Goal: Task Accomplishment & Management: Manage account settings

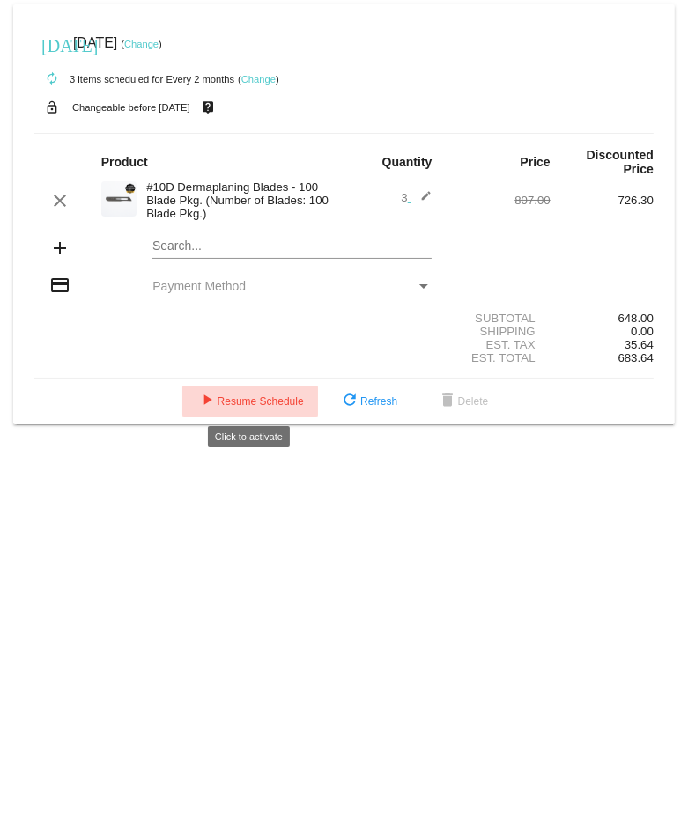
click at [259, 402] on span "play_arrow Resume Schedule" at bounding box center [249, 401] width 107 height 12
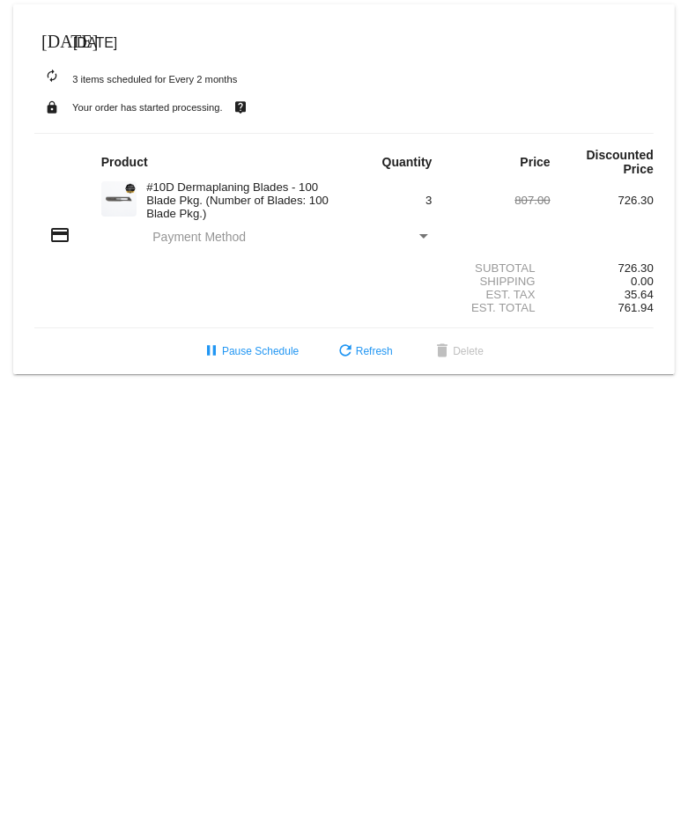
click at [423, 236] on div "Payment Method" at bounding box center [423, 236] width 9 height 4
drag, startPoint x: 183, startPoint y: 233, endPoint x: 104, endPoint y: 232, distance: 79.2
click at [179, 233] on span "Payment Method" at bounding box center [198, 237] width 93 height 14
drag, startPoint x: 62, startPoint y: 233, endPoint x: 74, endPoint y: 233, distance: 12.3
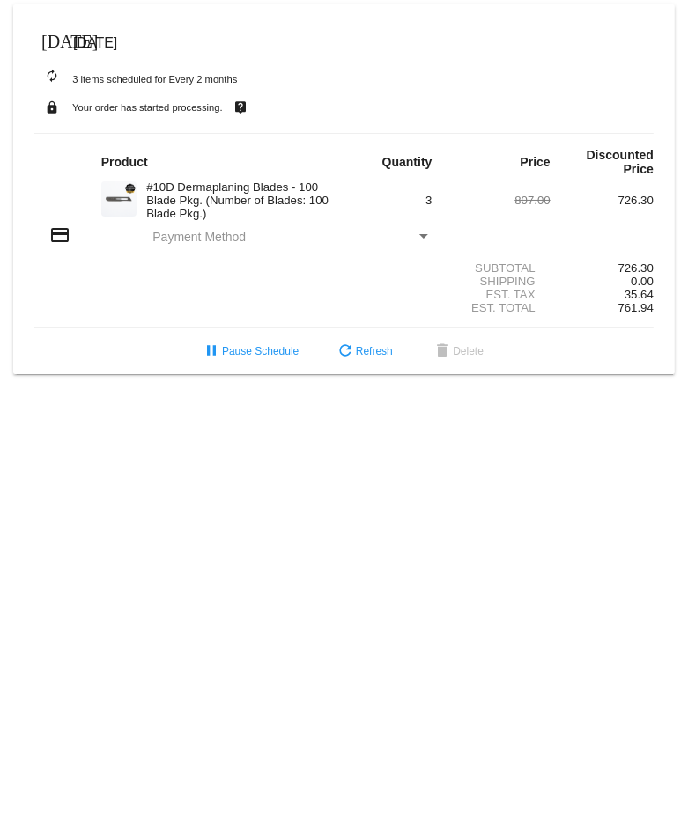
click at [62, 233] on mat-icon "credit_card" at bounding box center [59, 234] width 21 height 21
click at [423, 238] on div "Payment Method" at bounding box center [423, 236] width 9 height 4
click at [426, 235] on div "Payment Method" at bounding box center [423, 236] width 9 height 4
click at [425, 239] on div "Payment Method" at bounding box center [423, 237] width 16 height 14
click at [423, 241] on div "Payment Method" at bounding box center [423, 237] width 16 height 14
